Goal: Task Accomplishment & Management: Use online tool/utility

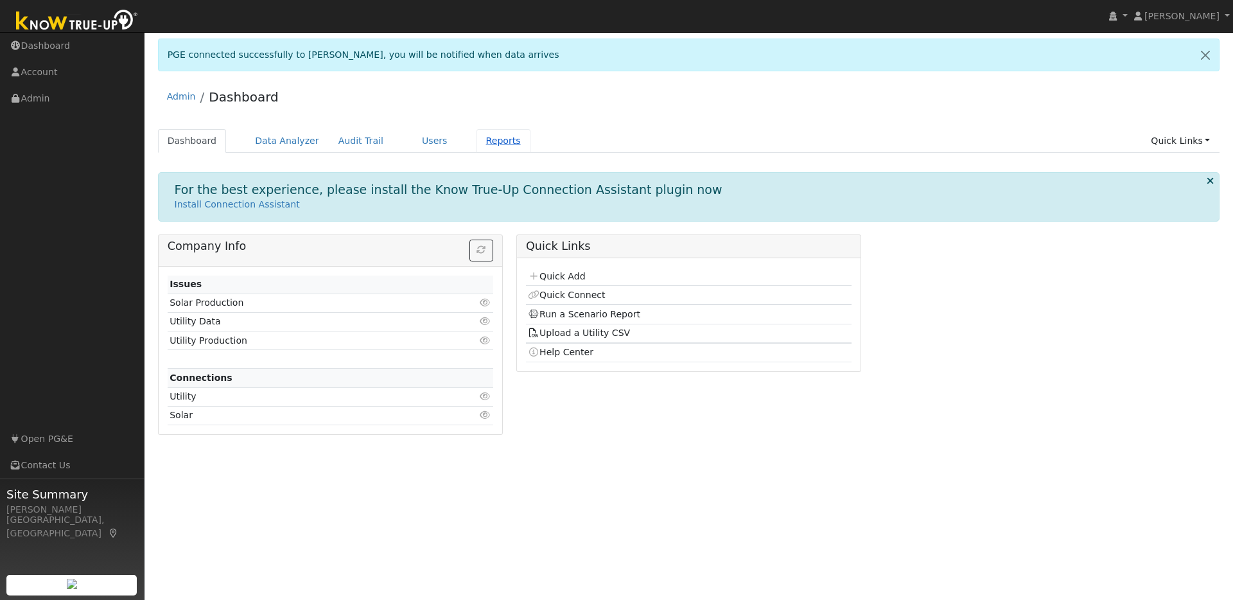
click at [491, 139] on link "Reports" at bounding box center [503, 141] width 54 height 24
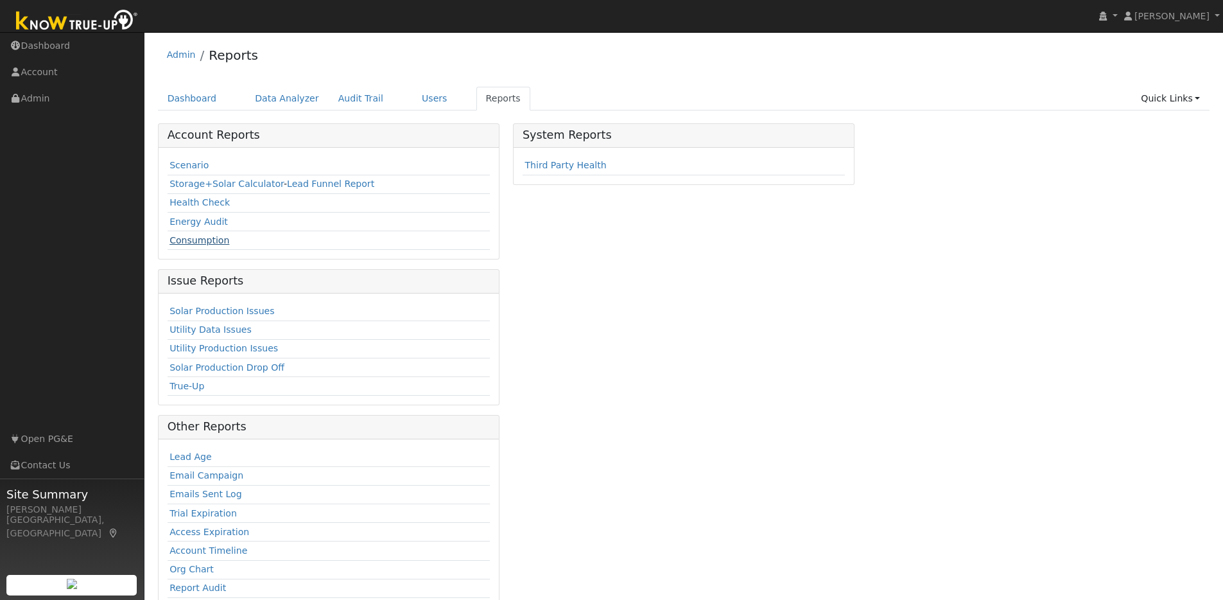
click at [213, 235] on link "Consumption" at bounding box center [200, 240] width 60 height 10
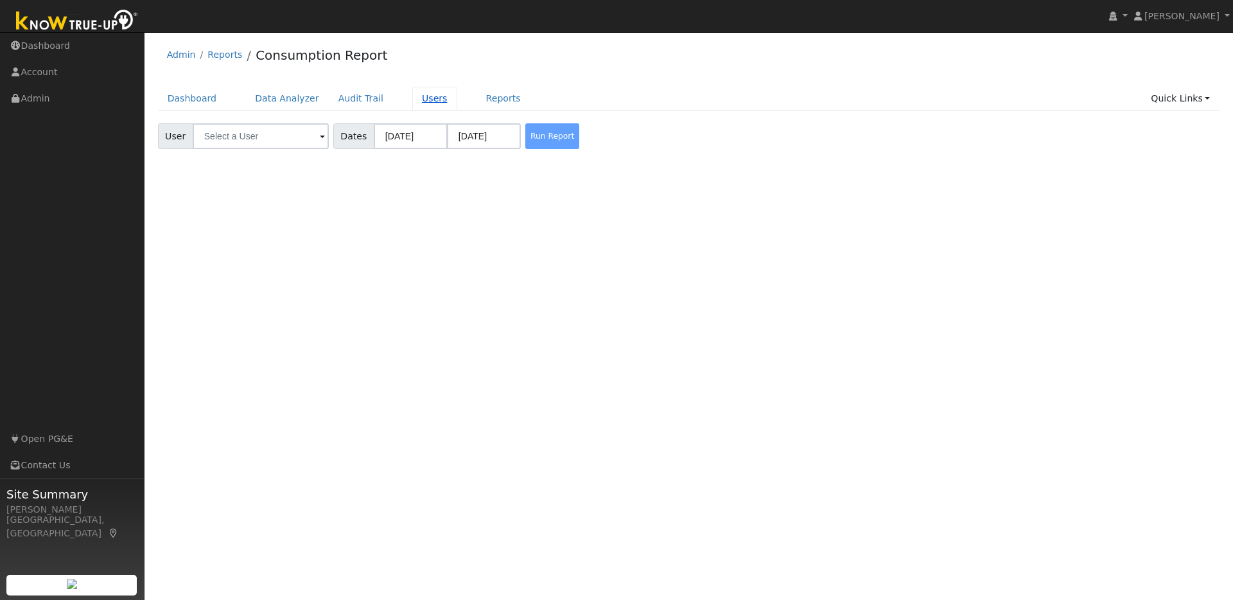
click at [421, 97] on link "Users" at bounding box center [434, 99] width 45 height 24
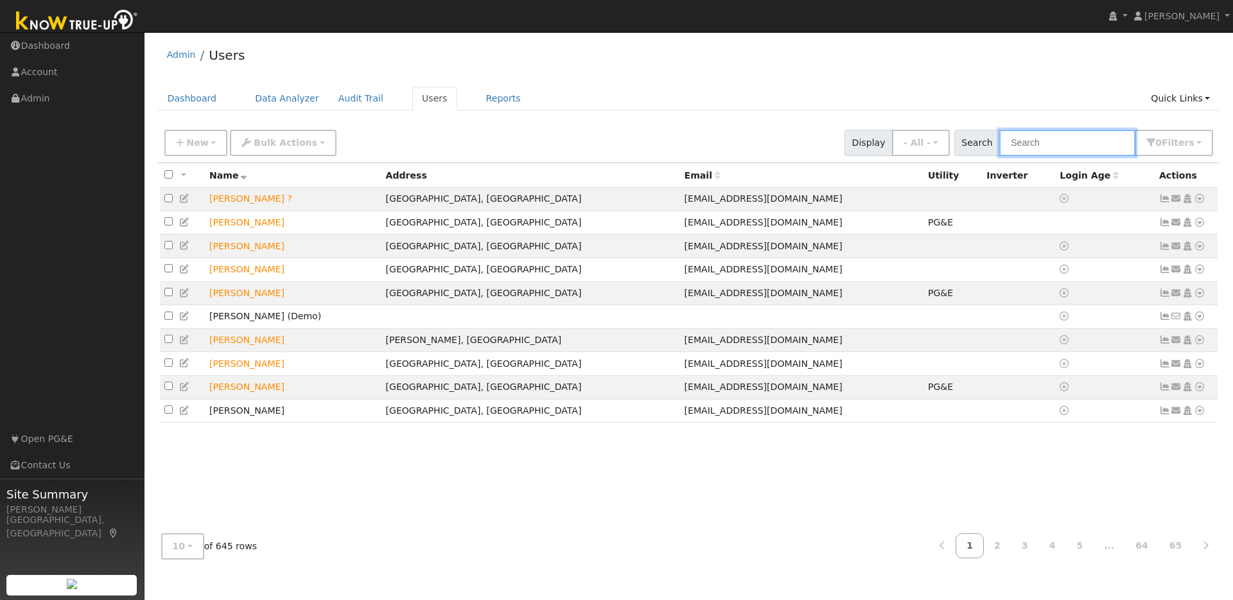
click at [1052, 146] on input "text" at bounding box center [1067, 143] width 136 height 26
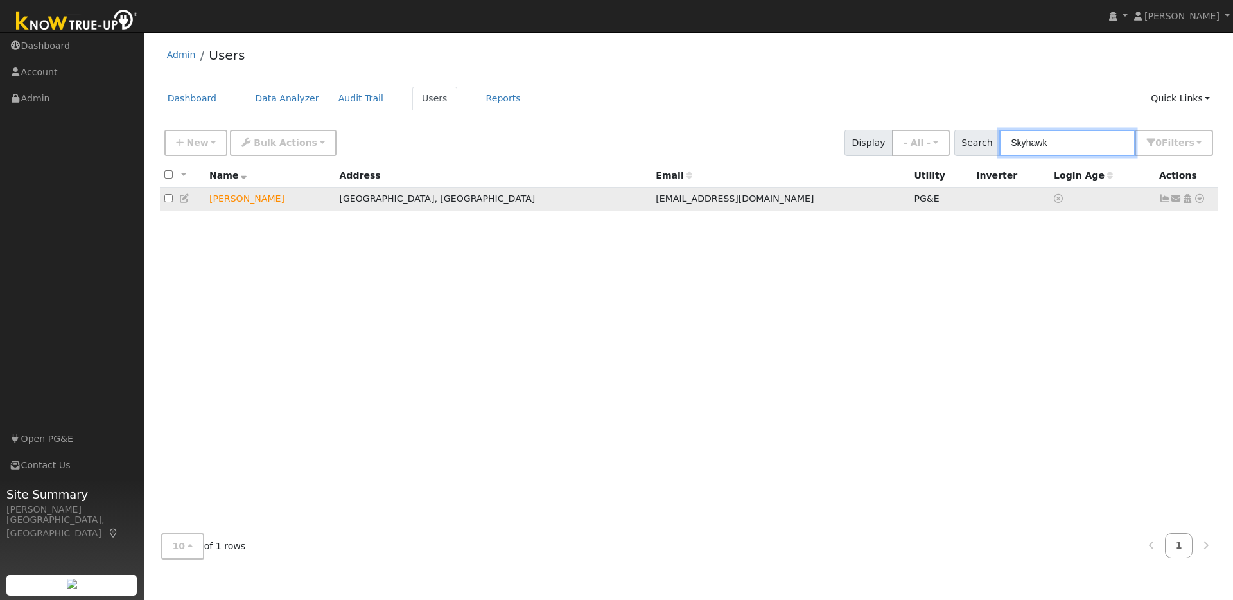
type input "Skyhawk"
click at [252, 202] on td "David Skyhawk" at bounding box center [270, 200] width 130 height 24
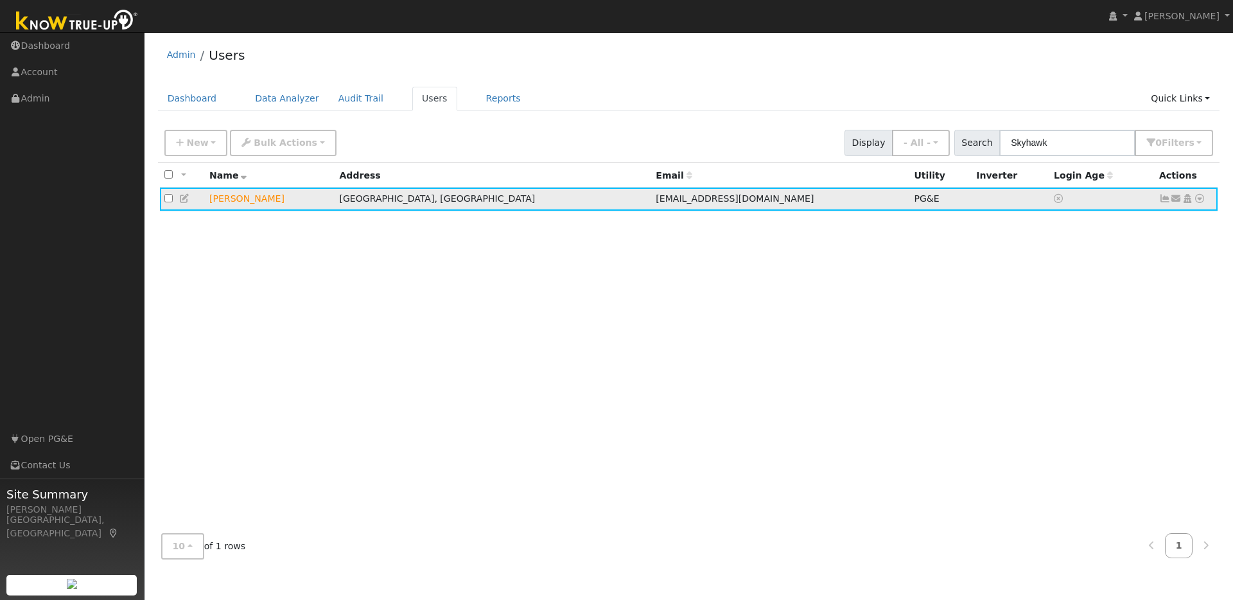
click at [246, 204] on td "David Skyhawk" at bounding box center [270, 200] width 130 height 24
click at [480, 96] on link "Reports" at bounding box center [503, 99] width 54 height 24
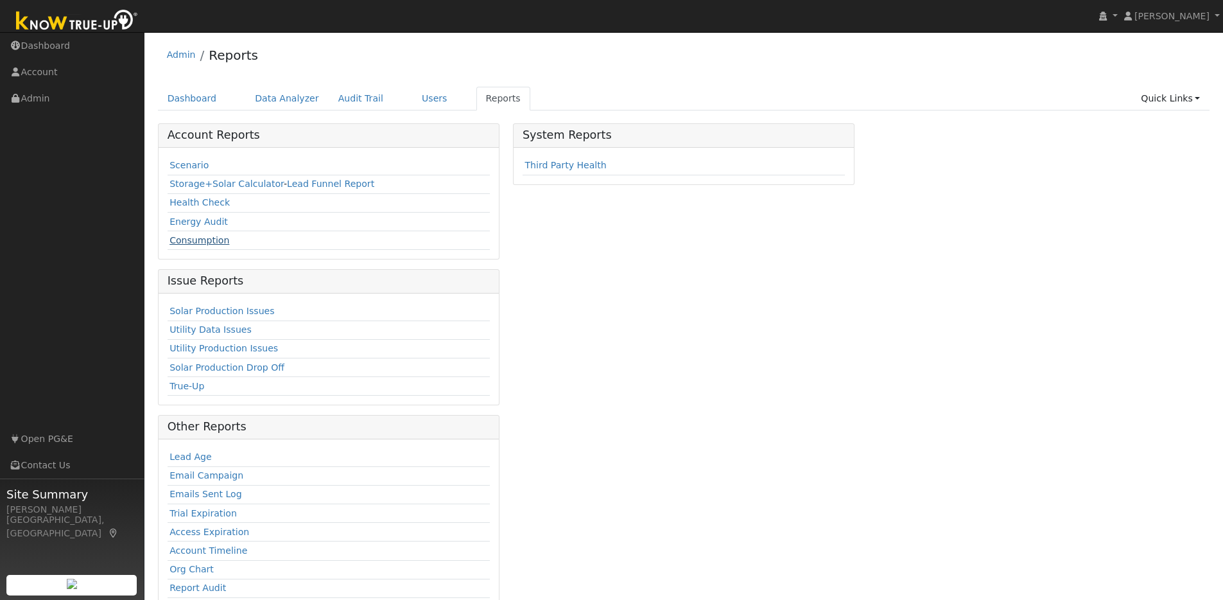
click at [182, 240] on link "Consumption" at bounding box center [200, 240] width 60 height 10
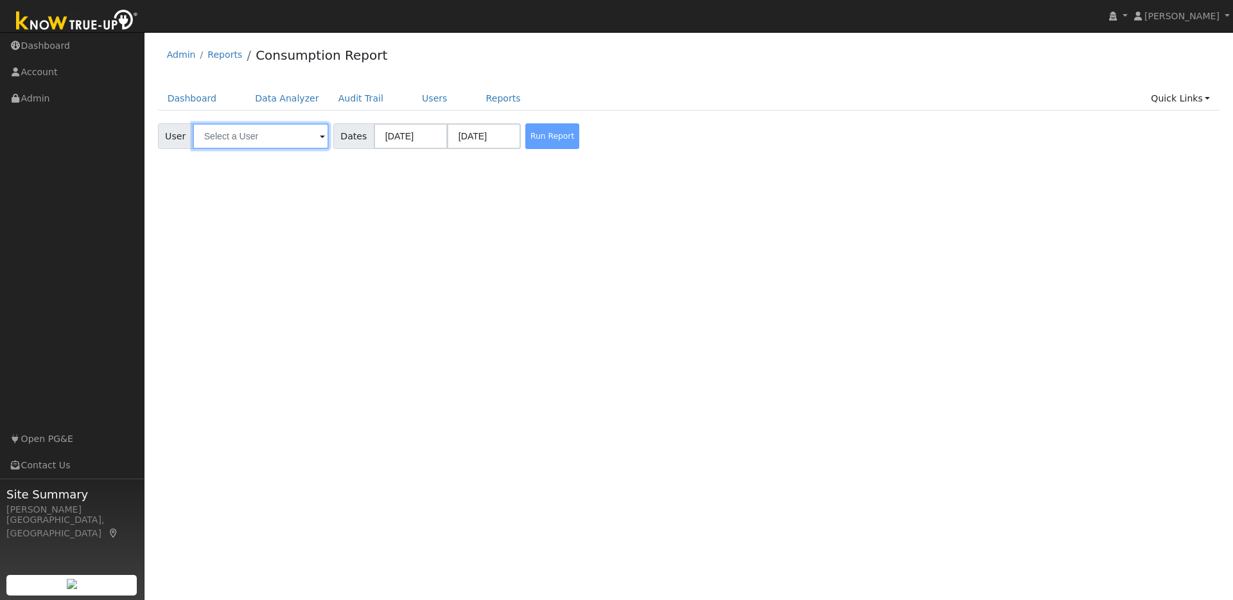
click at [242, 140] on input "text" at bounding box center [261, 136] width 136 height 26
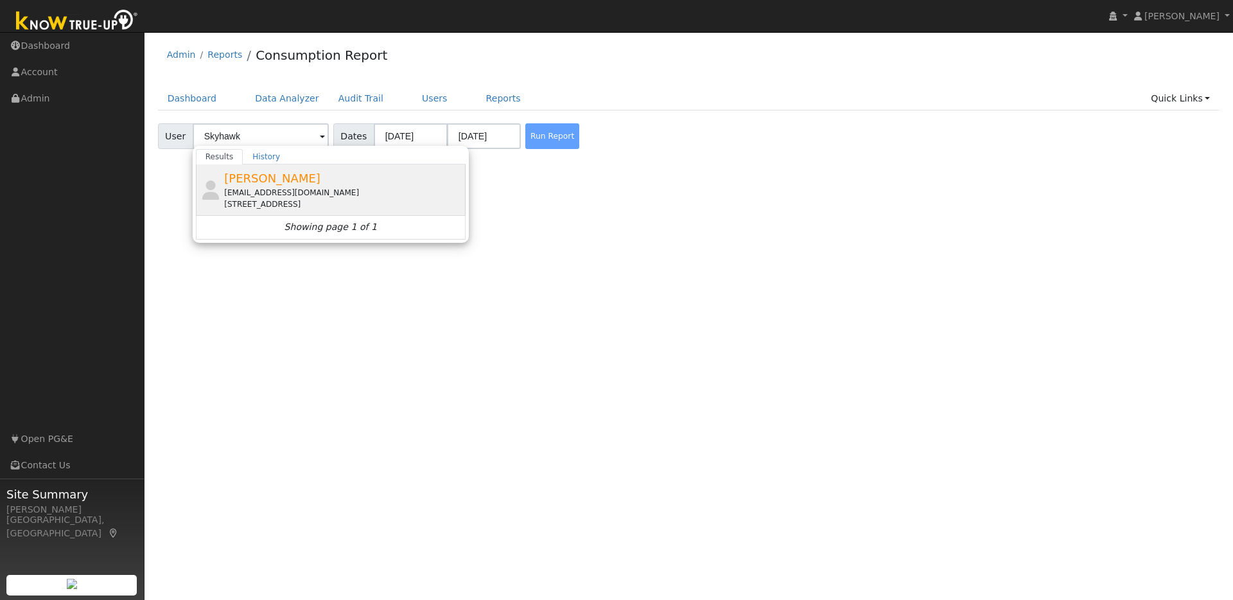
click at [385, 172] on div "[PERSON_NAME] [EMAIL_ADDRESS][DOMAIN_NAME] [STREET_ADDRESS]" at bounding box center [343, 190] width 238 height 40
type input "[PERSON_NAME]"
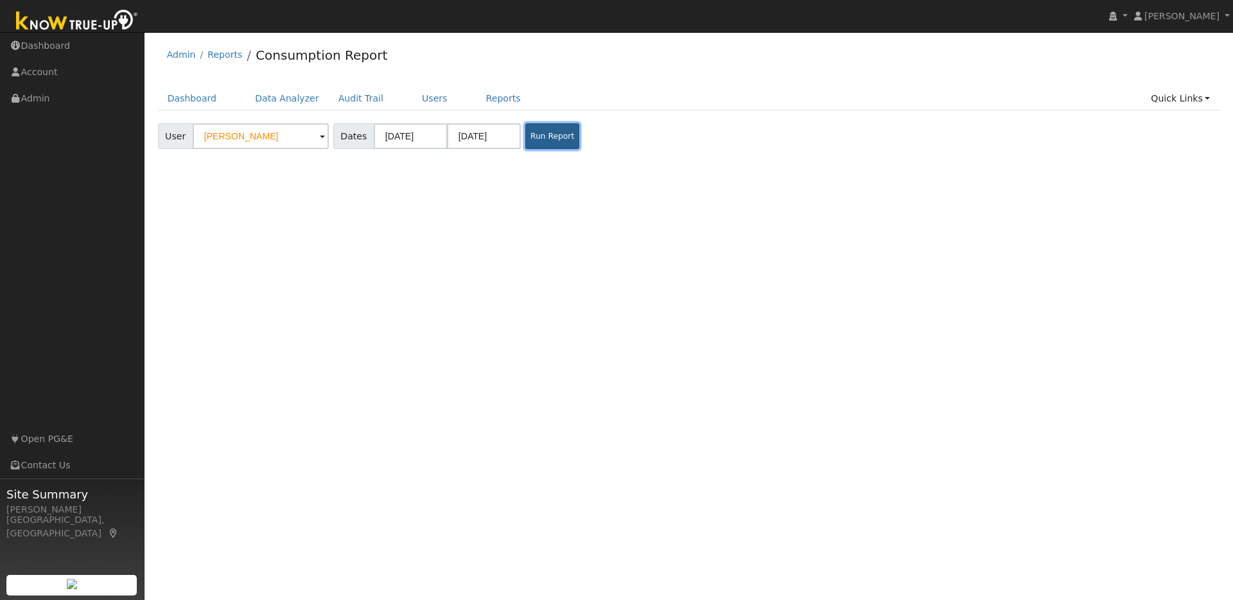
click at [531, 133] on button "Run Report" at bounding box center [552, 136] width 54 height 26
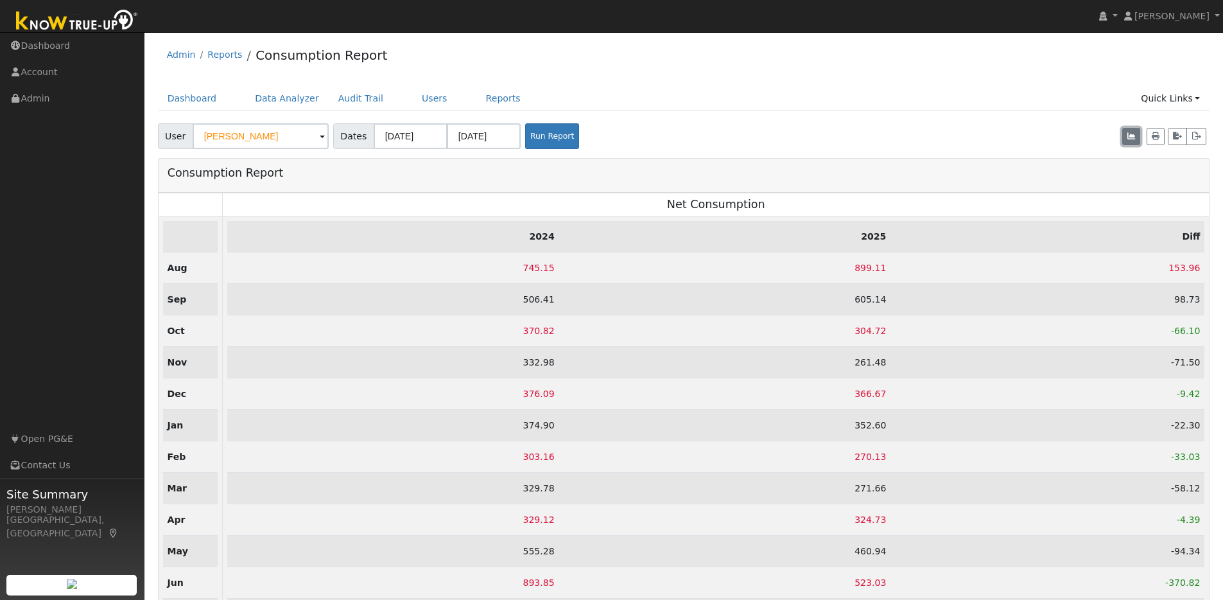
click at [1129, 134] on icon "button" at bounding box center [1132, 136] width 8 height 8
